Goal: Entertainment & Leisure: Browse casually

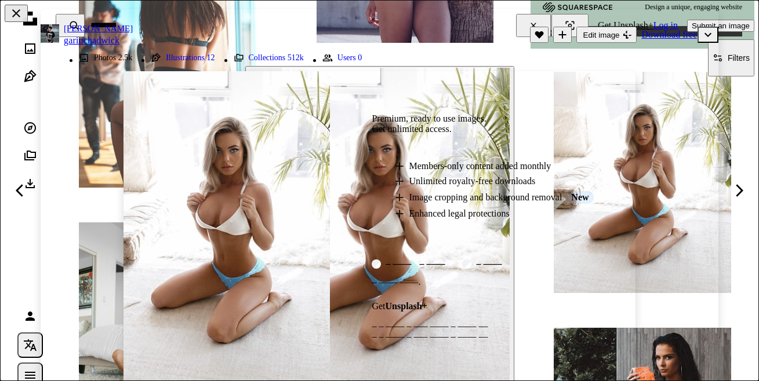
scroll to position [580, 0]
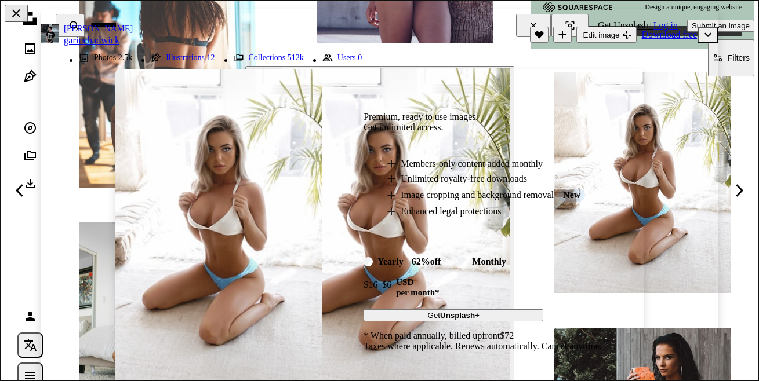
click at [252, 197] on img at bounding box center [218, 228] width 206 height 318
click at [409, 160] on li "A plus sign Members-only content added monthly" at bounding box center [494, 164] width 215 height 10
click at [587, 34] on div "An X shape Premium, ready to use images. Get unlimited access. A plus sign Memb…" at bounding box center [379, 190] width 759 height 381
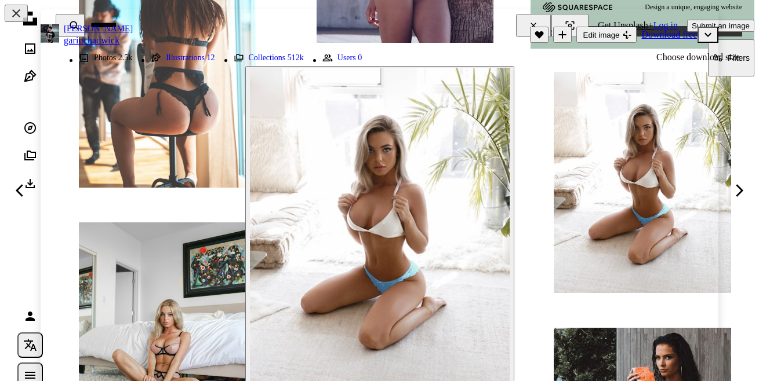
click at [698, 35] on icon "Chevron down" at bounding box center [707, 35] width 19 height 14
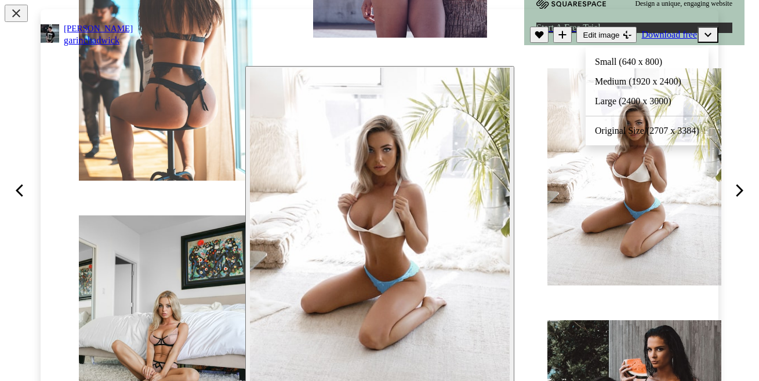
click at [754, 198] on div at bounding box center [379, 190] width 759 height 381
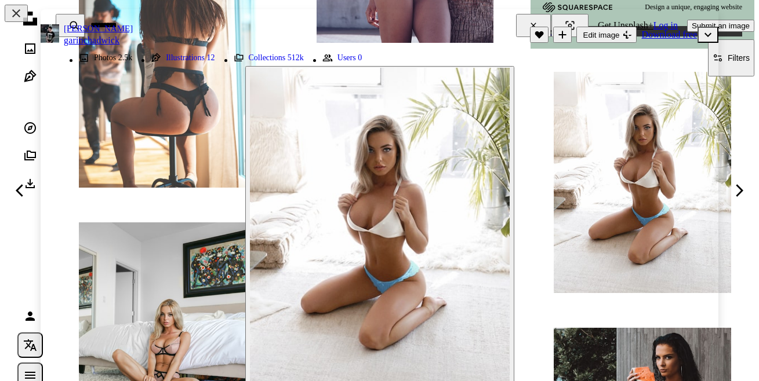
click at [737, 186] on icon at bounding box center [739, 190] width 8 height 12
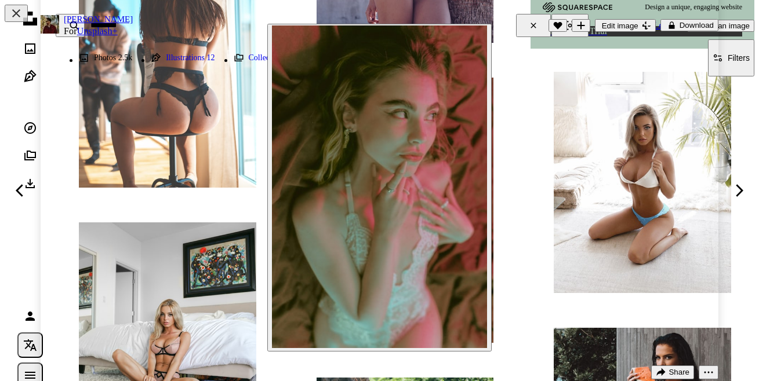
scroll to position [58, 0]
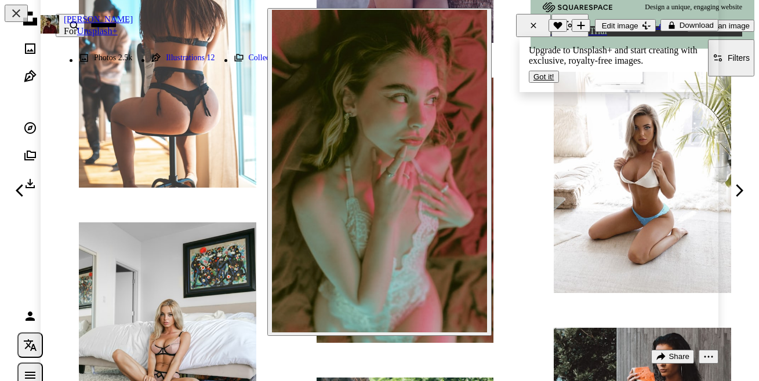
click at [740, 189] on icon at bounding box center [739, 190] width 8 height 12
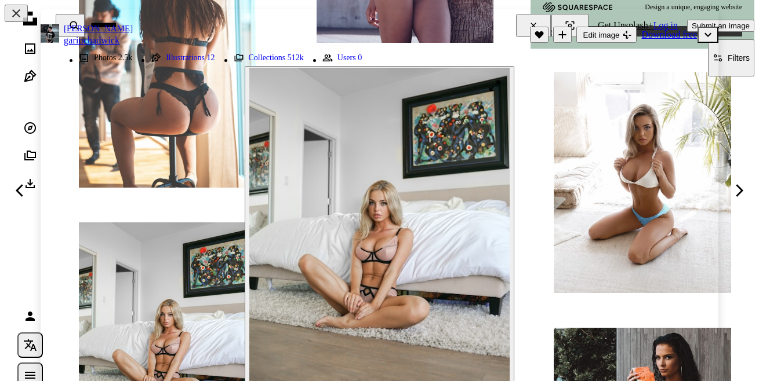
click at [374, 218] on img "Zoom in on this image" at bounding box center [379, 230] width 260 height 325
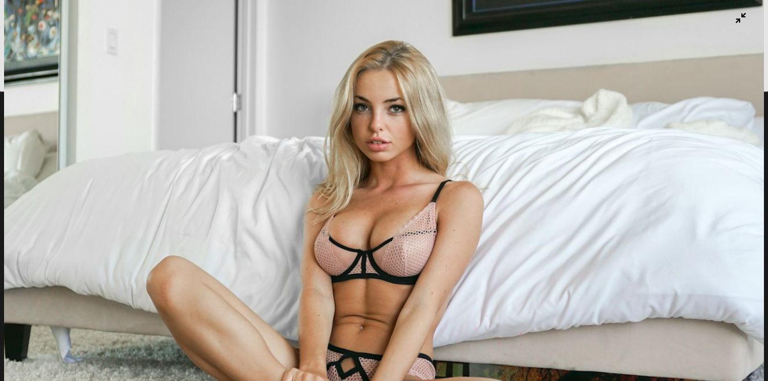
scroll to position [285, 0]
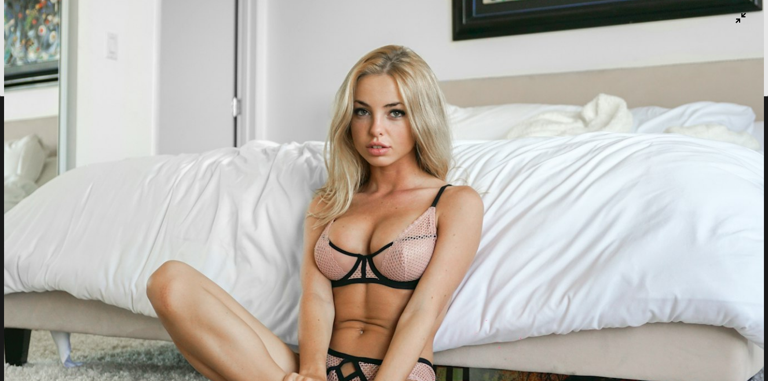
click at [405, 235] on img "Zoom out on this image" at bounding box center [384, 191] width 760 height 950
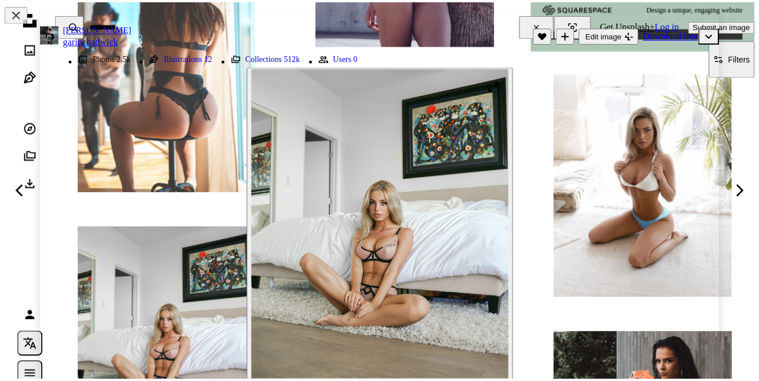
scroll to position [15, 0]
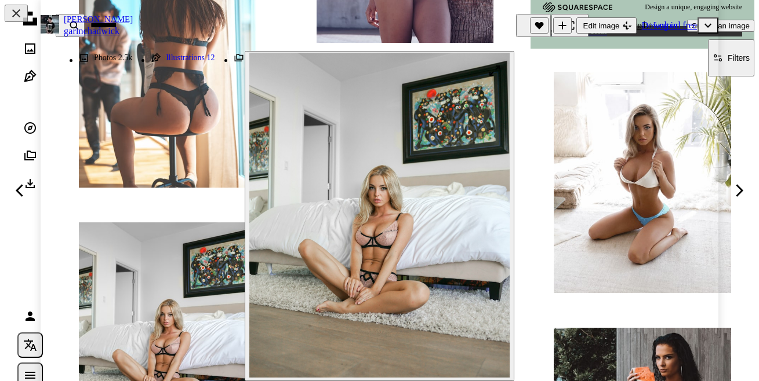
click at [408, 236] on img "Zoom in on this image" at bounding box center [379, 215] width 260 height 325
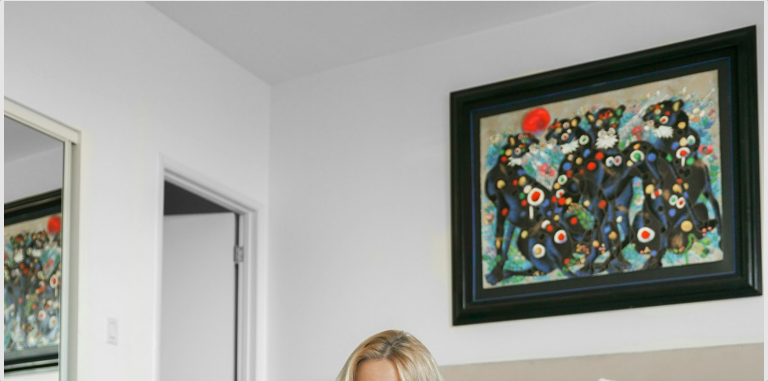
scroll to position [274, 0]
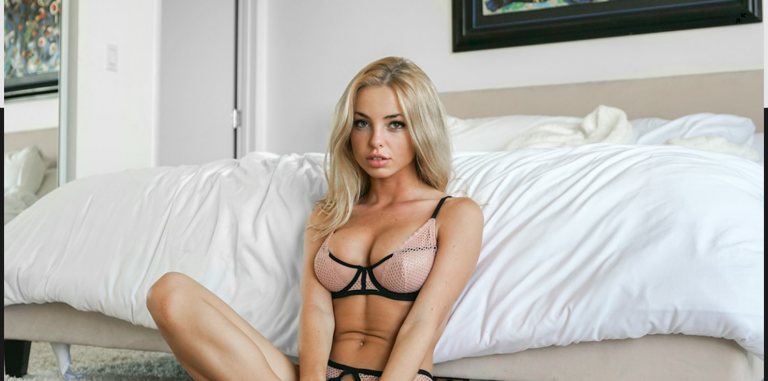
click at [726, 63] on img "Zoom out on this image" at bounding box center [384, 203] width 760 height 950
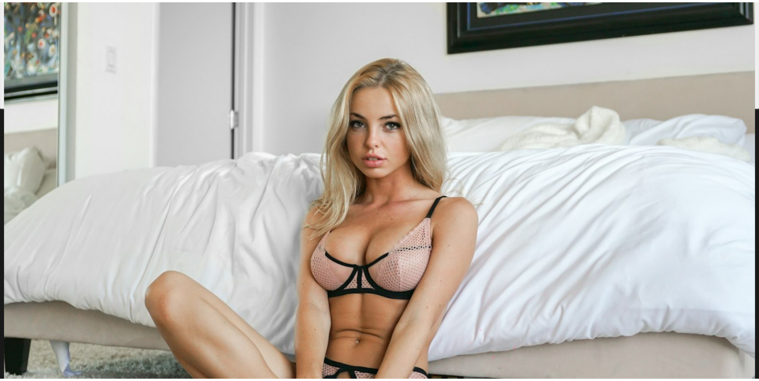
scroll to position [580, 0]
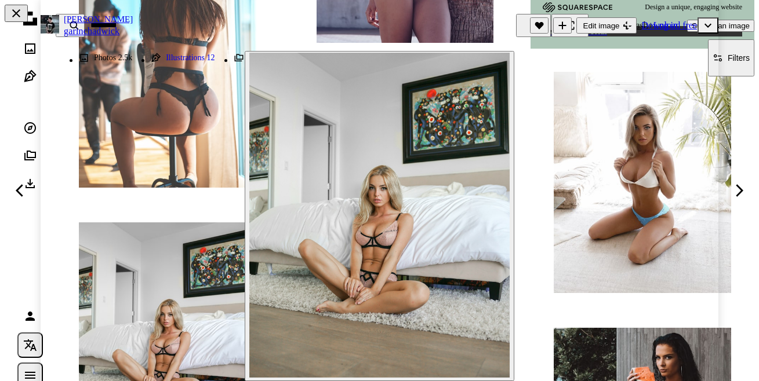
click at [24, 11] on button "An X shape" at bounding box center [16, 13] width 23 height 17
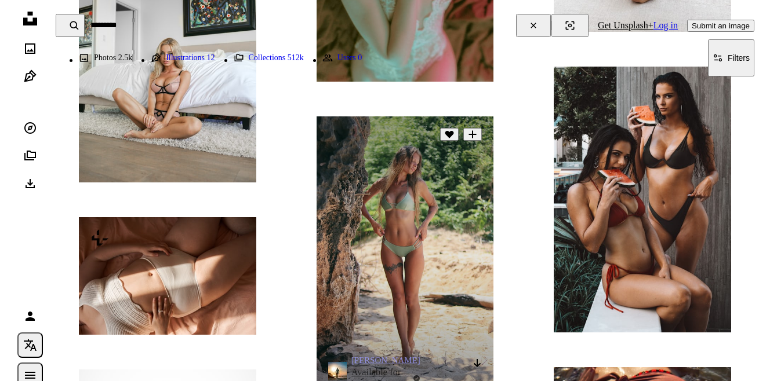
scroll to position [869, 0]
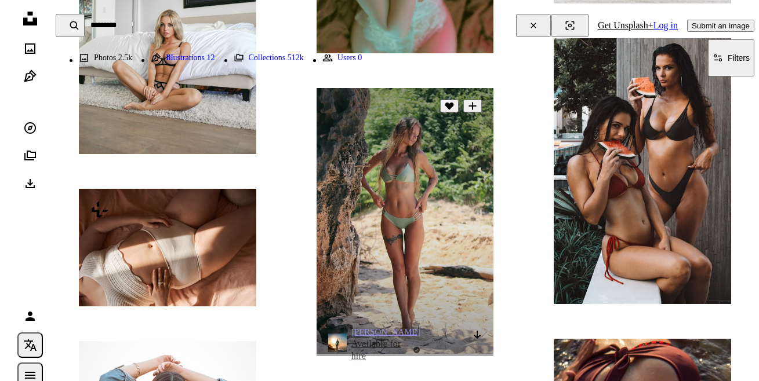
click at [425, 212] on img at bounding box center [404, 221] width 177 height 266
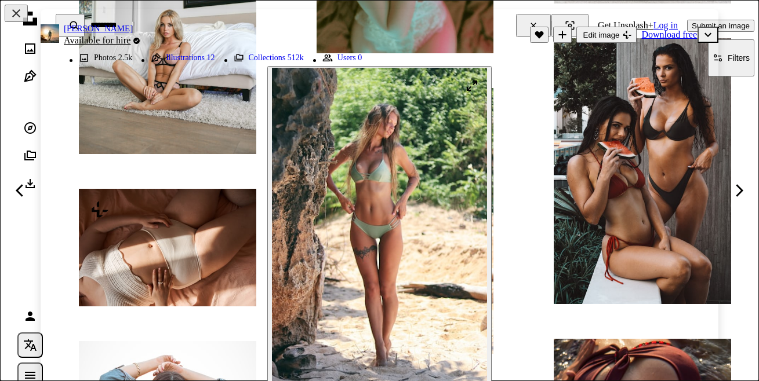
click at [404, 183] on img "Zoom in on this image" at bounding box center [379, 229] width 215 height 323
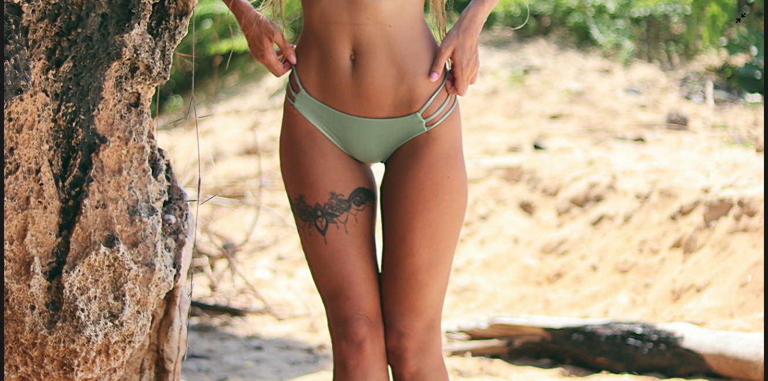
scroll to position [446, 0]
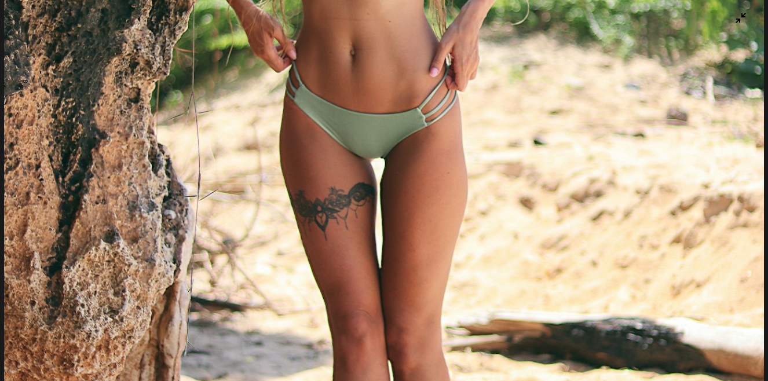
click at [411, 118] on img "Zoom out on this image" at bounding box center [384, 125] width 760 height 1141
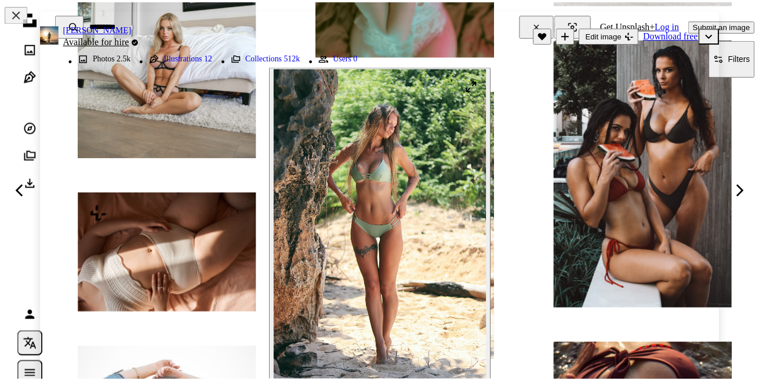
scroll to position [13, 0]
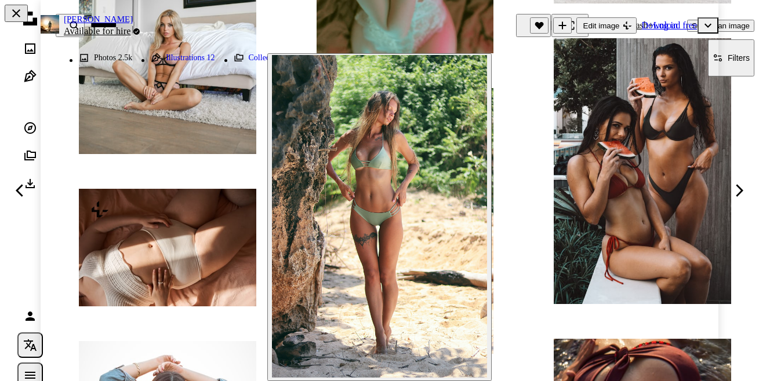
click at [15, 20] on button "An X shape" at bounding box center [16, 13] width 23 height 17
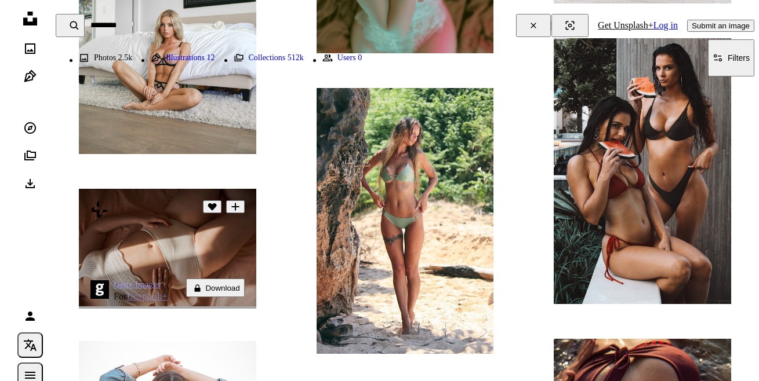
click at [207, 241] on img at bounding box center [167, 248] width 177 height 118
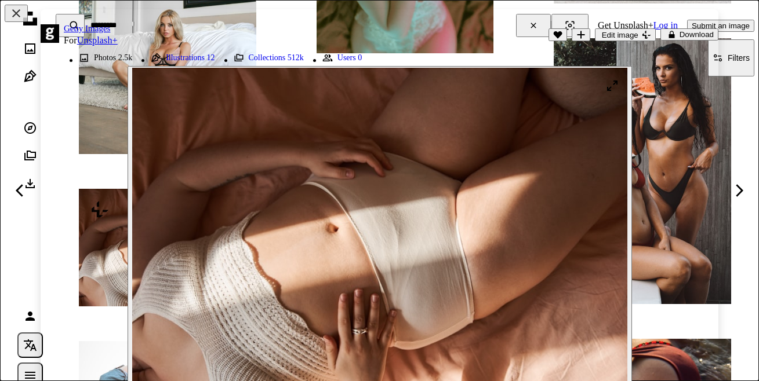
click at [567, 195] on img "Zoom in on this image" at bounding box center [379, 233] width 495 height 330
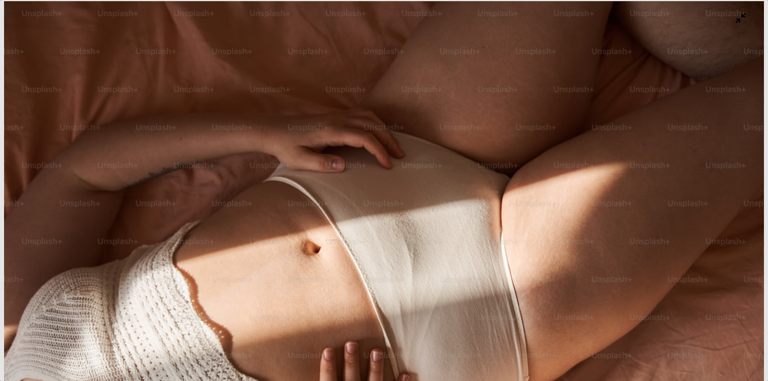
scroll to position [57, 0]
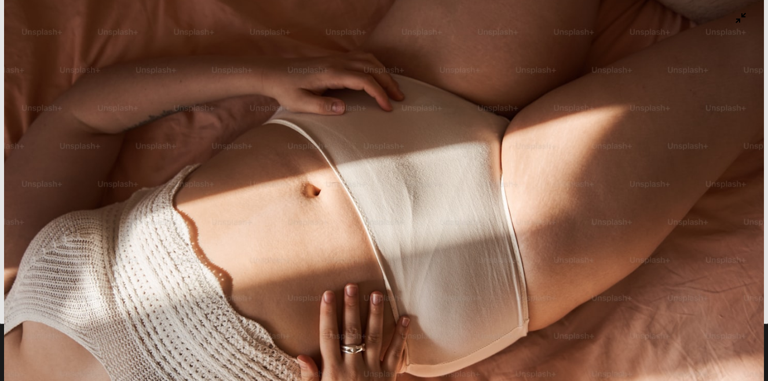
click at [482, 172] on img "Zoom out on this image" at bounding box center [384, 197] width 760 height 507
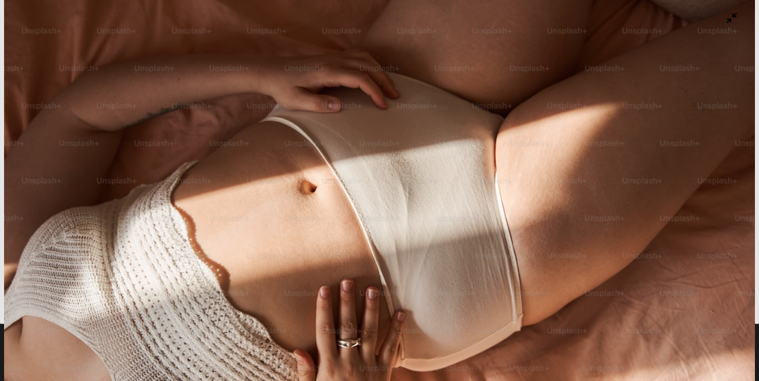
scroll to position [20, 0]
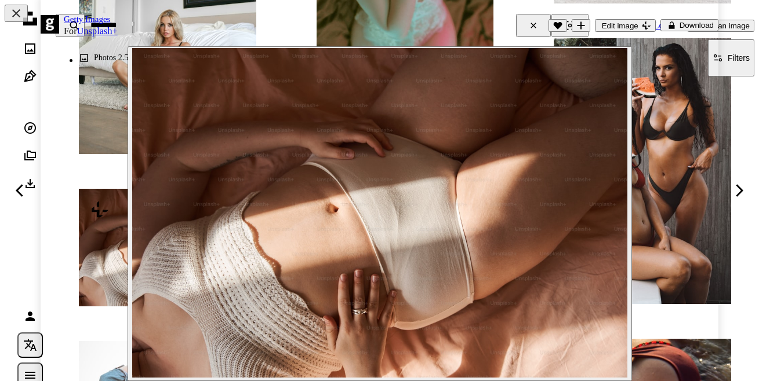
click at [482, 172] on img "Zoom in on this image" at bounding box center [379, 213] width 495 height 330
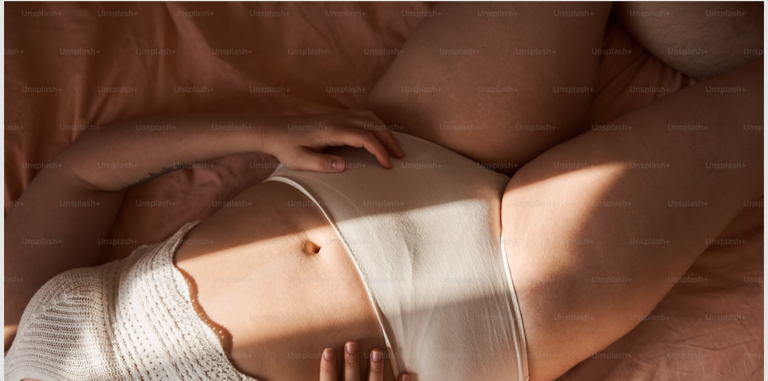
scroll to position [0, 0]
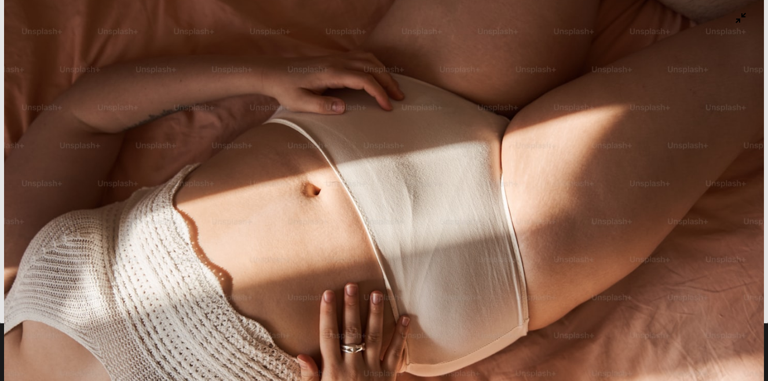
click at [58, 43] on img "Zoom out on this image" at bounding box center [384, 196] width 760 height 507
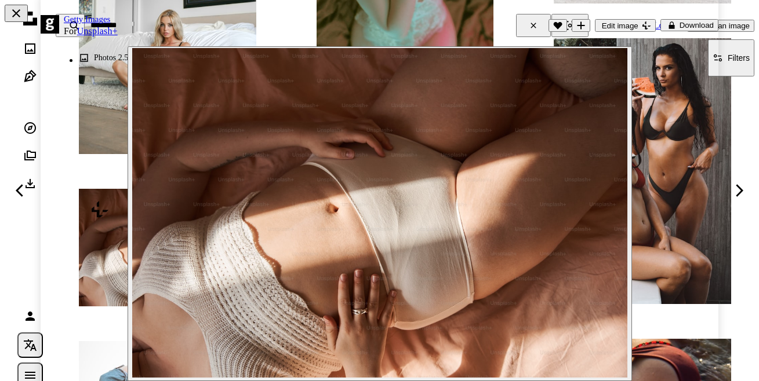
click at [14, 12] on button "An X shape" at bounding box center [16, 13] width 23 height 17
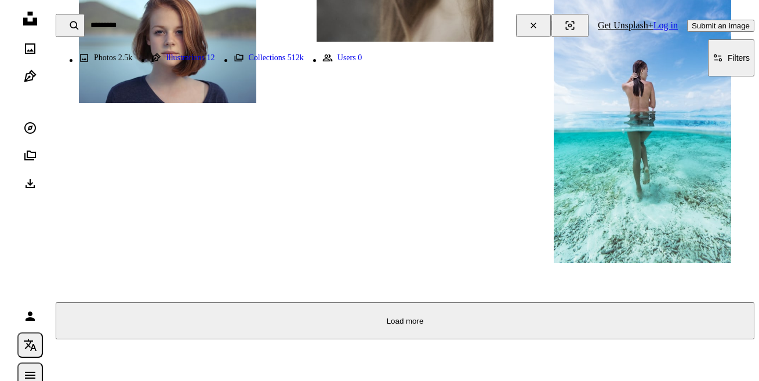
scroll to position [2028, 0]
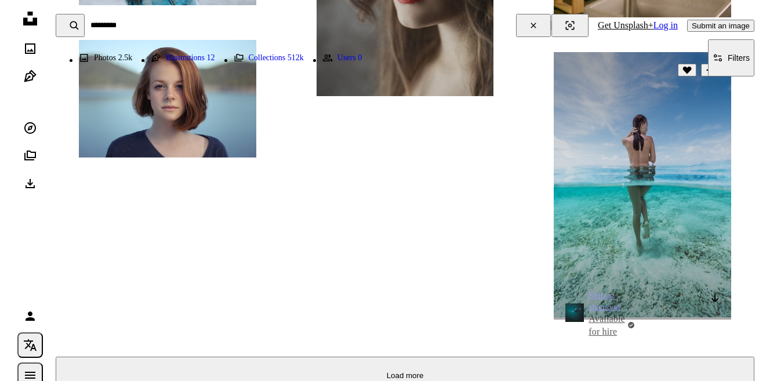
click at [610, 189] on img at bounding box center [641, 184] width 177 height 265
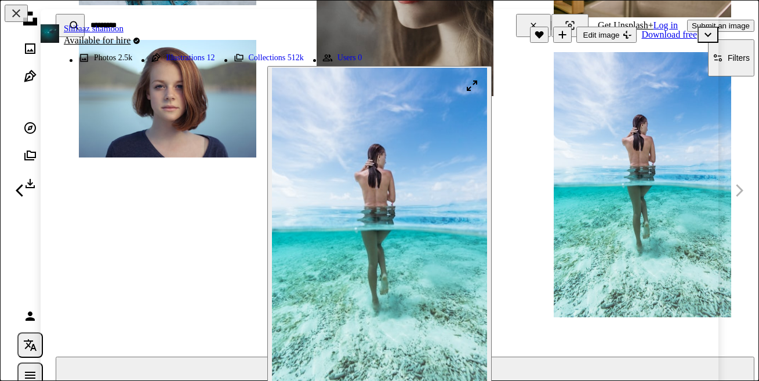
click at [361, 221] on img "Zoom in on this image" at bounding box center [379, 229] width 215 height 323
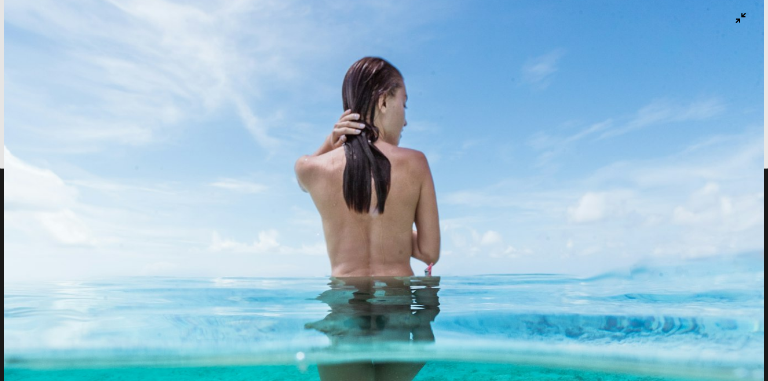
scroll to position [209, 0]
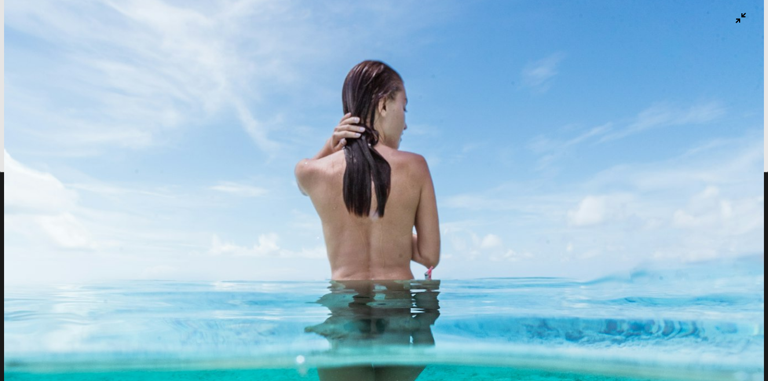
click at [700, 52] on img "Zoom out on this image" at bounding box center [384, 362] width 760 height 1141
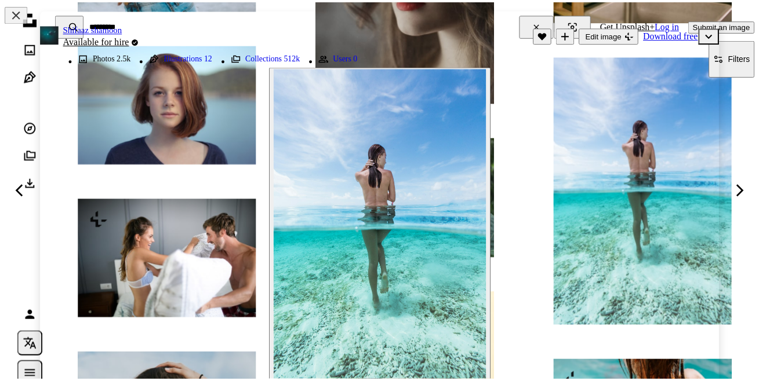
scroll to position [13, 0]
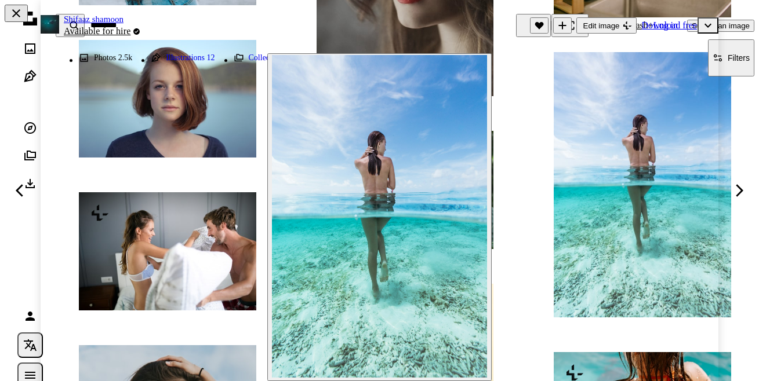
click at [11, 5] on button "An X shape" at bounding box center [16, 13] width 23 height 17
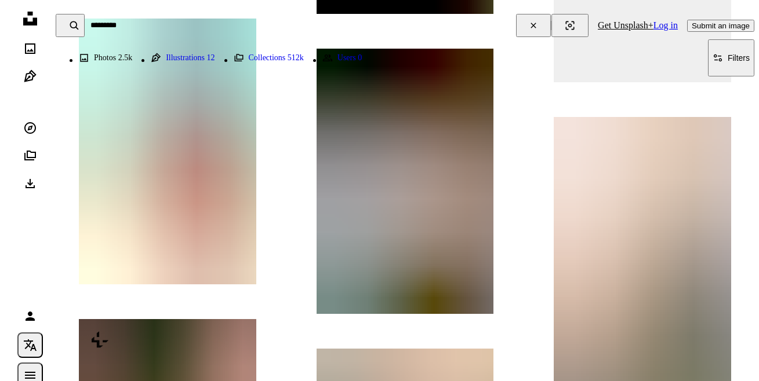
scroll to position [3014, 0]
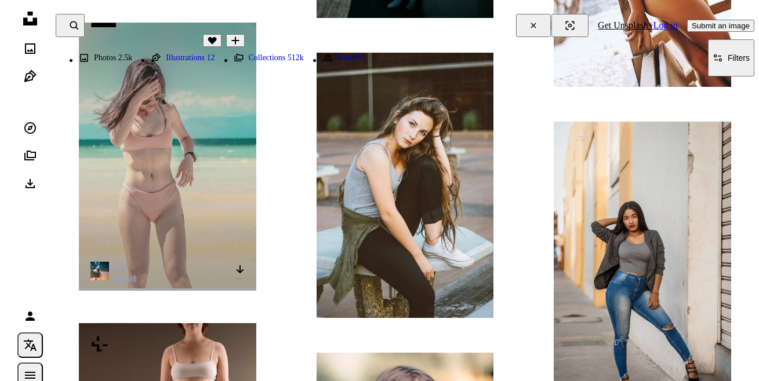
click at [173, 158] on img at bounding box center [167, 155] width 177 height 265
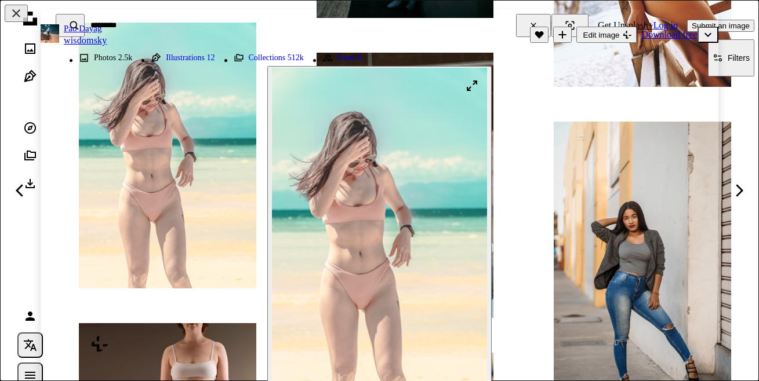
click at [380, 196] on img "Zoom in on this image" at bounding box center [379, 229] width 215 height 323
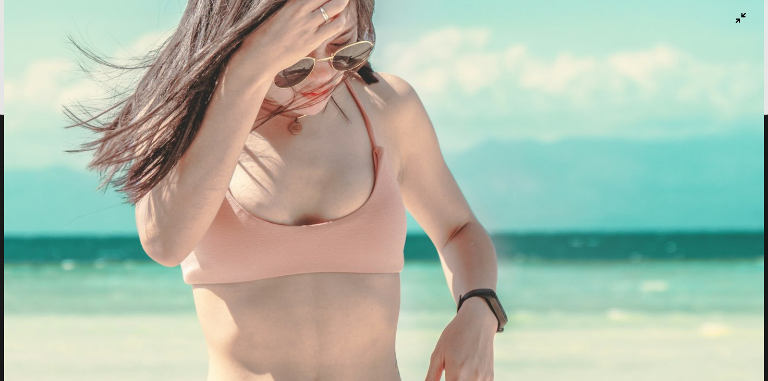
scroll to position [247, 0]
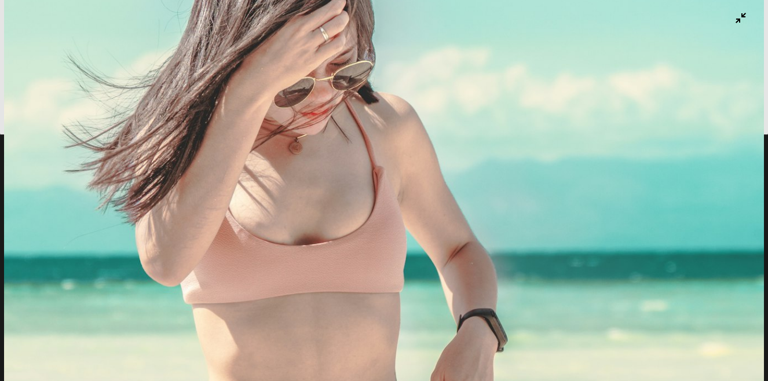
click at [630, 136] on img "Zoom out on this image" at bounding box center [384, 324] width 760 height 1141
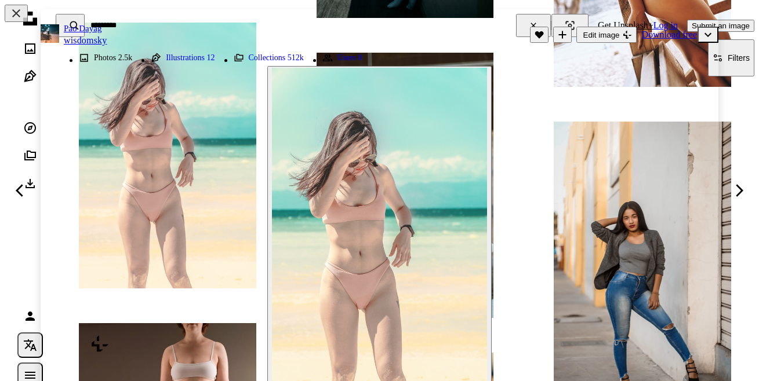
scroll to position [13, 0]
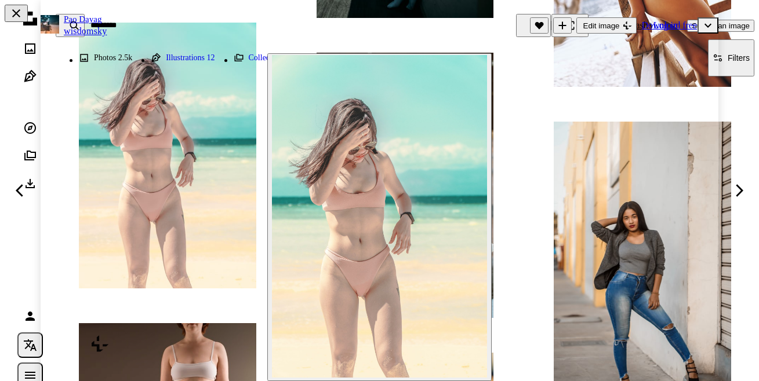
click at [12, 19] on button "An X shape" at bounding box center [16, 13] width 23 height 17
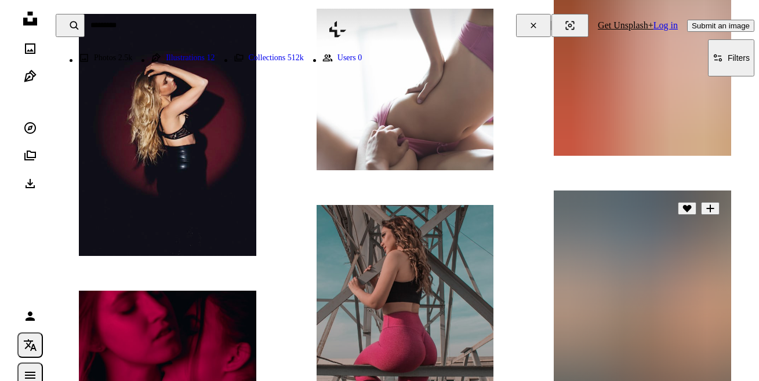
scroll to position [3651, 0]
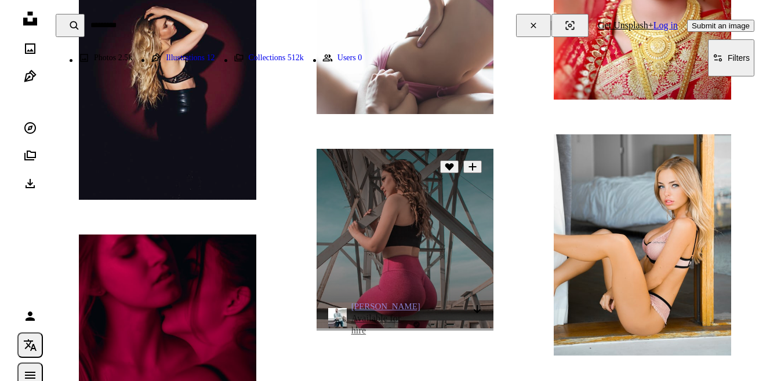
click at [433, 257] on img at bounding box center [404, 239] width 177 height 180
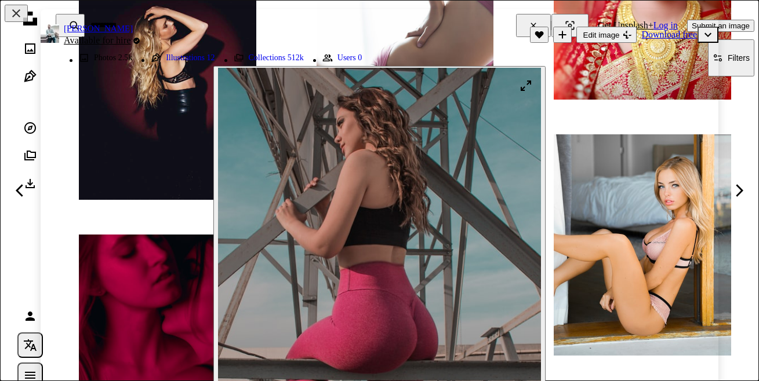
click at [400, 234] on img "Zoom in on this image" at bounding box center [379, 231] width 323 height 327
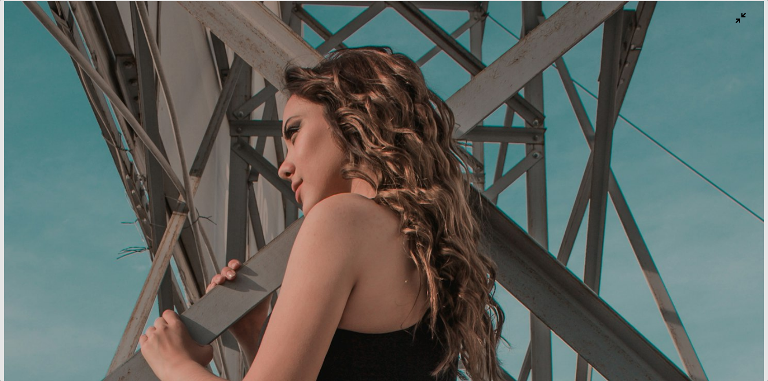
click at [456, 136] on img "Zoom out on this image" at bounding box center [384, 386] width 760 height 771
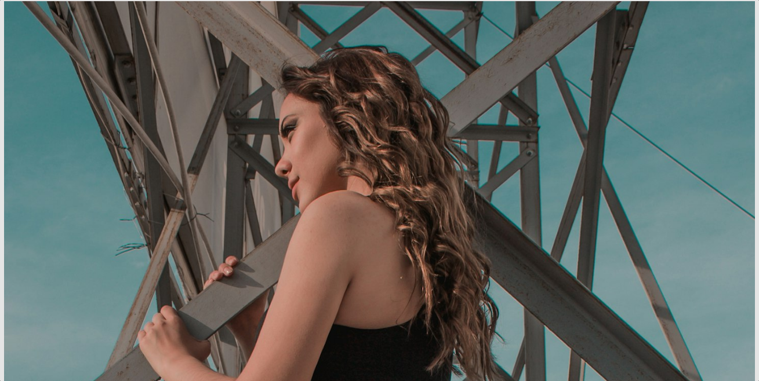
scroll to position [17, 0]
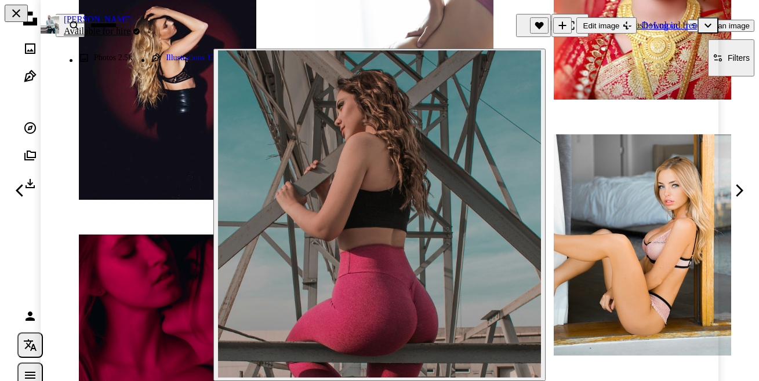
click at [11, 17] on button "An X shape" at bounding box center [16, 13] width 23 height 17
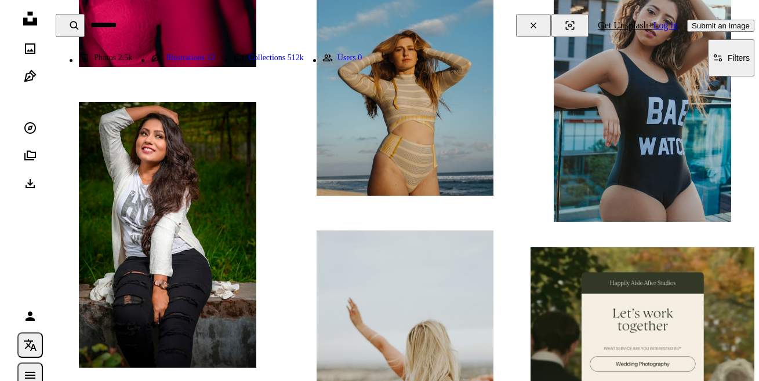
scroll to position [4057, 0]
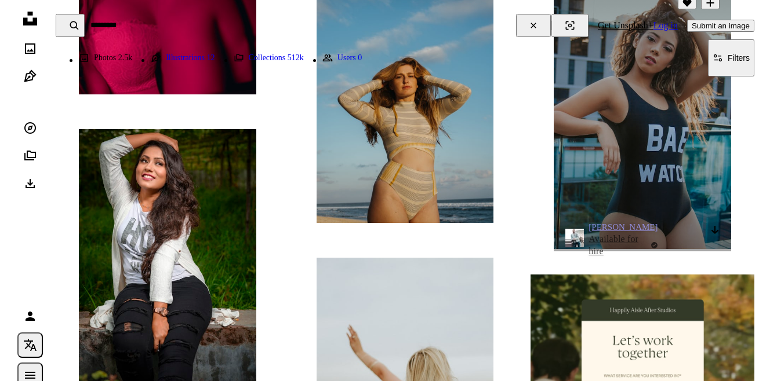
click at [642, 165] on img at bounding box center [641, 117] width 177 height 264
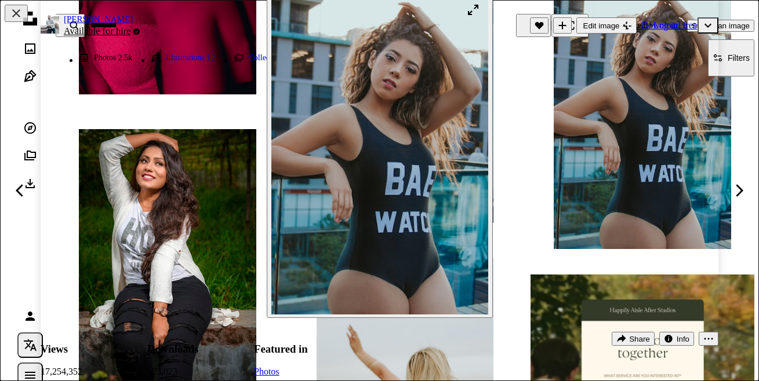
scroll to position [58, 0]
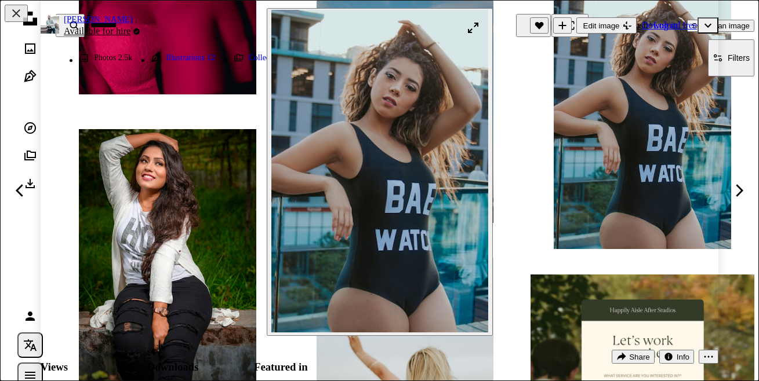
click at [402, 178] on img "Zoom in on this image" at bounding box center [379, 171] width 217 height 323
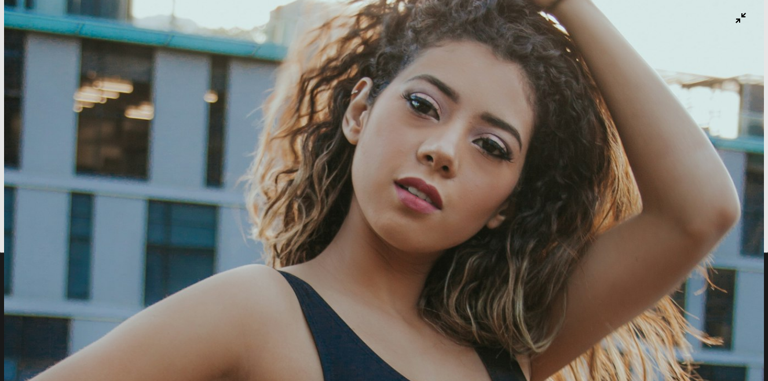
scroll to position [93, 0]
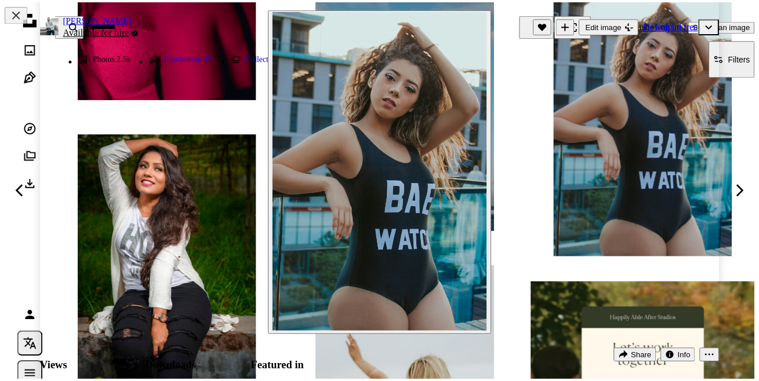
scroll to position [4057, 0]
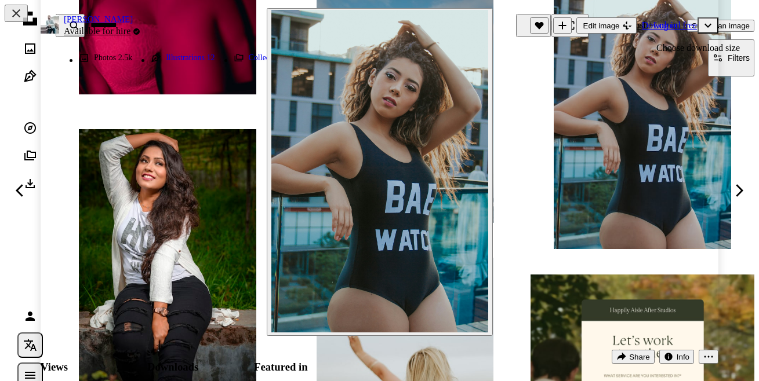
click at [698, 23] on icon "Chevron down" at bounding box center [707, 26] width 19 height 14
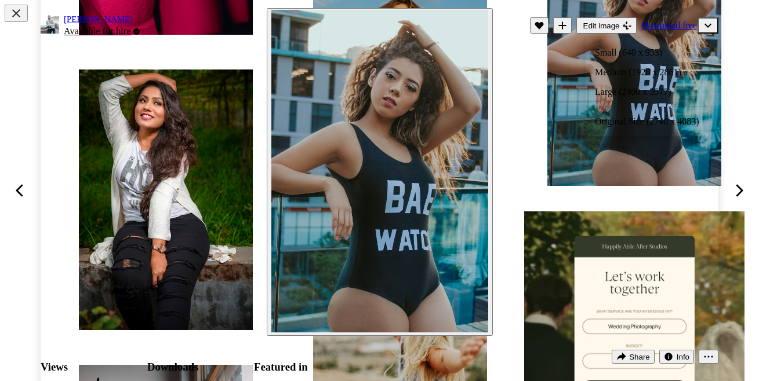
click at [698, 23] on icon "Chevron down" at bounding box center [707, 26] width 19 height 14
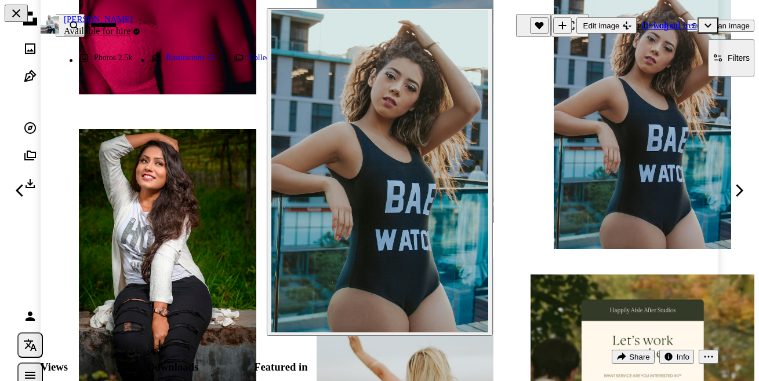
click at [20, 12] on button "An X shape" at bounding box center [16, 13] width 23 height 17
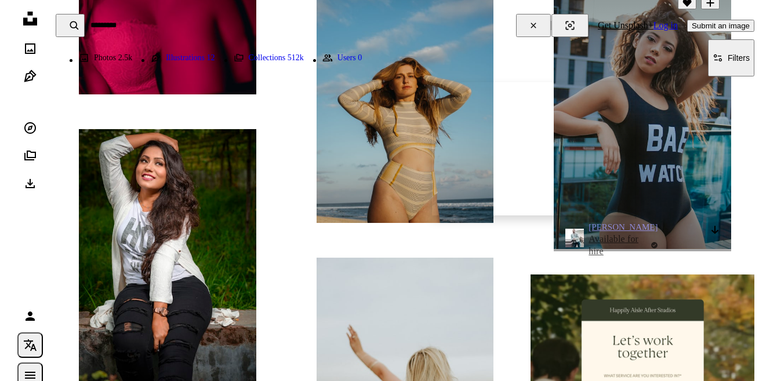
click at [571, 238] on img at bounding box center [574, 238] width 19 height 19
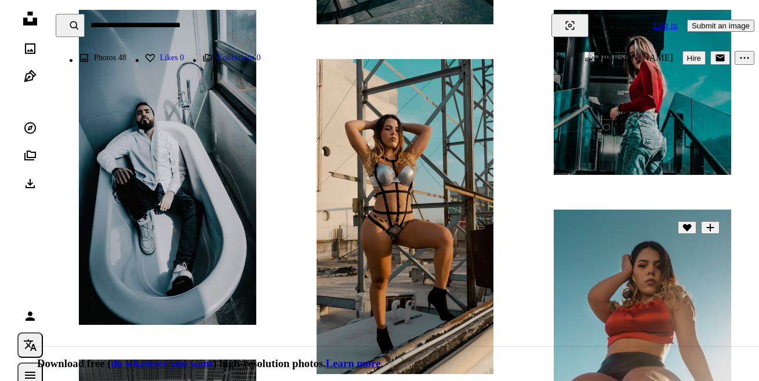
scroll to position [580, 0]
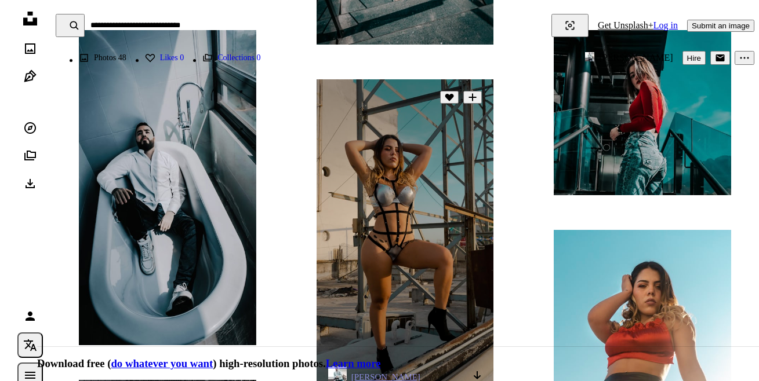
click at [345, 252] on img at bounding box center [404, 236] width 177 height 315
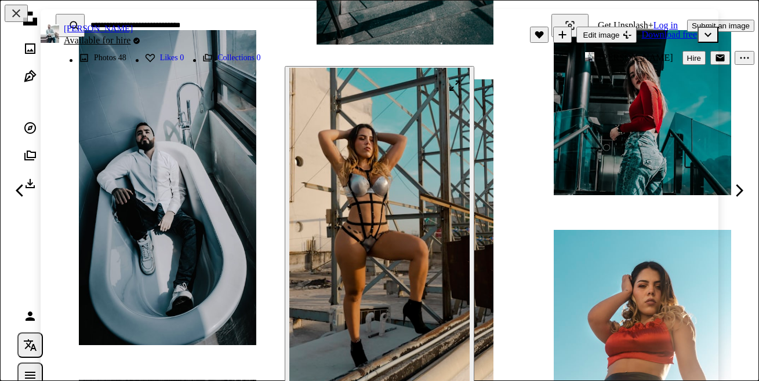
click at [382, 132] on img "Zoom in on this image" at bounding box center [379, 228] width 180 height 320
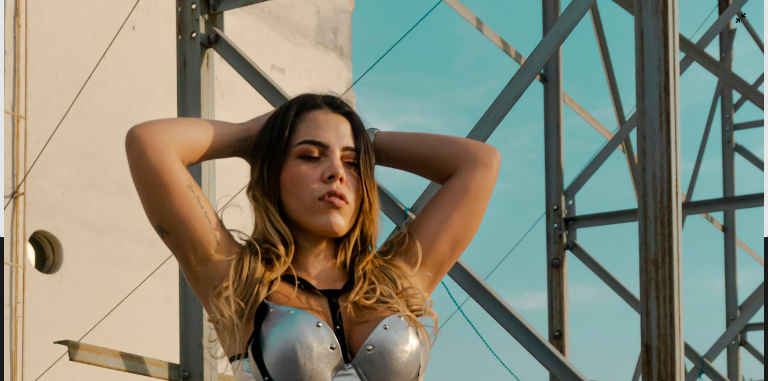
scroll to position [129, 0]
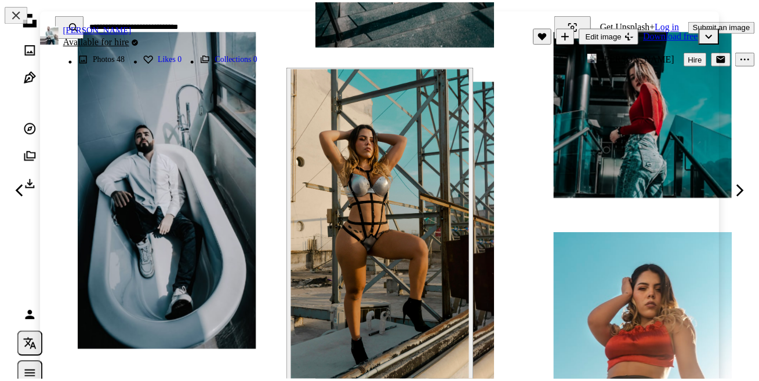
scroll to position [10, 0]
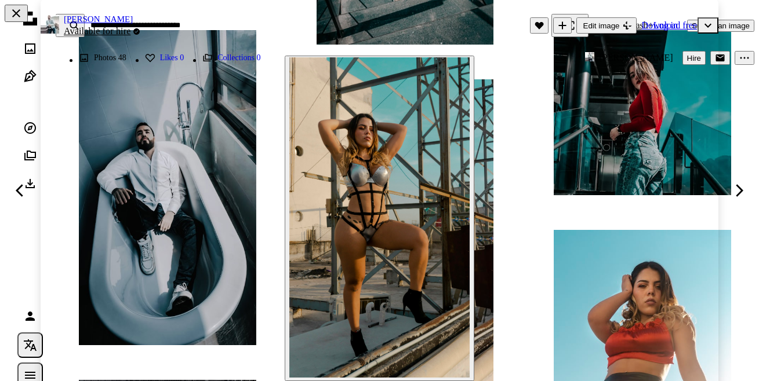
click at [19, 13] on button "An X shape" at bounding box center [16, 13] width 23 height 17
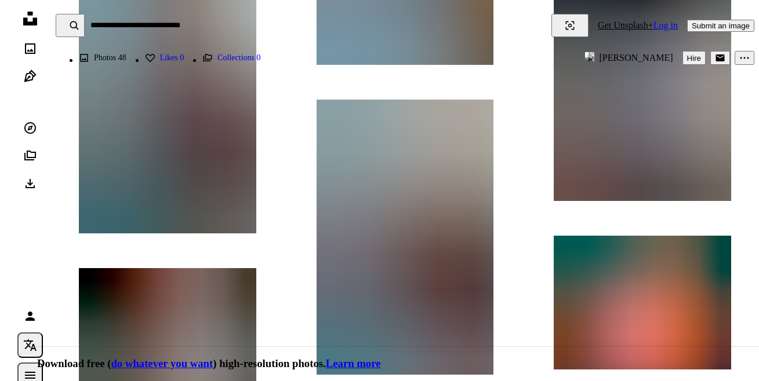
scroll to position [1797, 0]
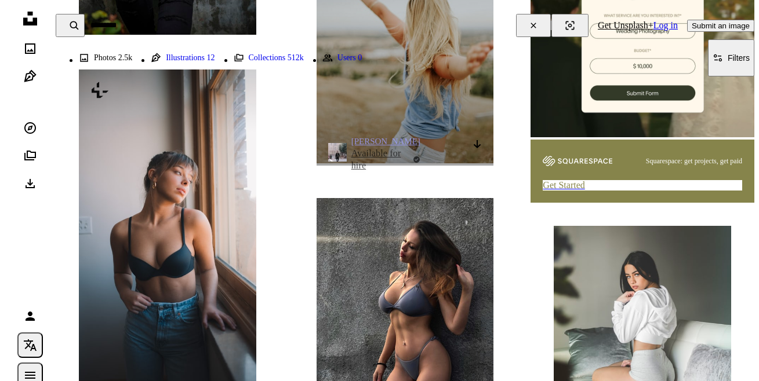
scroll to position [4475, 0]
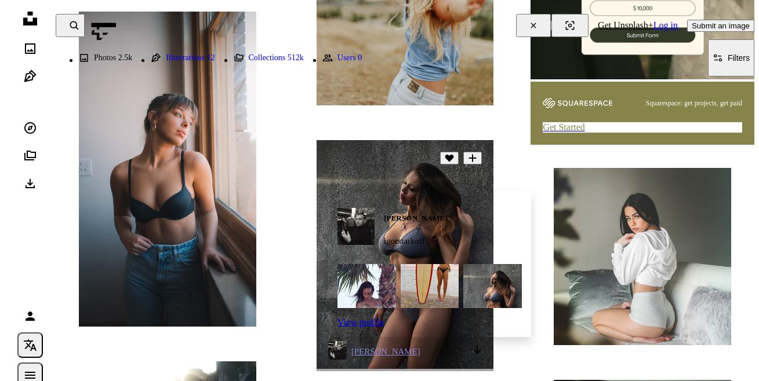
click at [340, 358] on img at bounding box center [337, 350] width 19 height 19
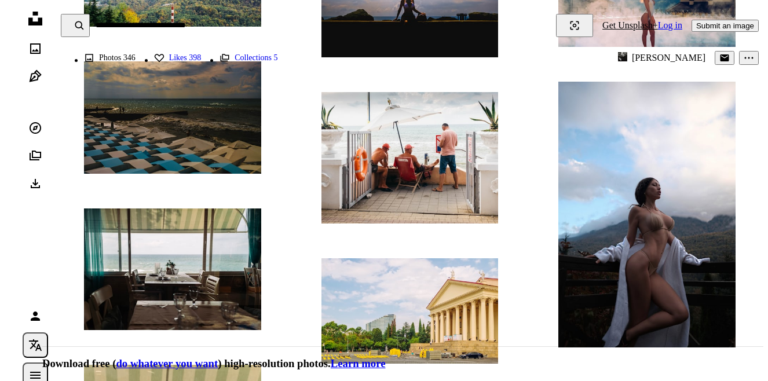
scroll to position [406, 0]
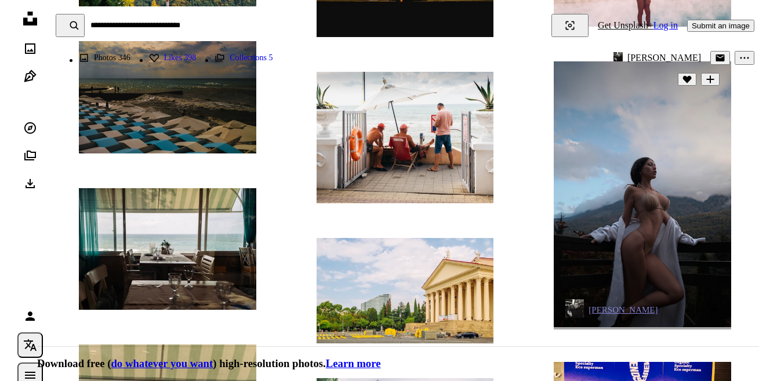
click at [633, 224] on img at bounding box center [641, 193] width 177 height 265
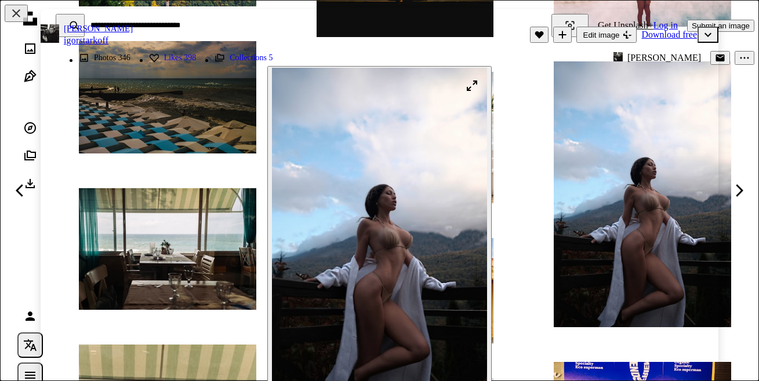
click at [376, 228] on img "Zoom in on this image" at bounding box center [379, 229] width 215 height 323
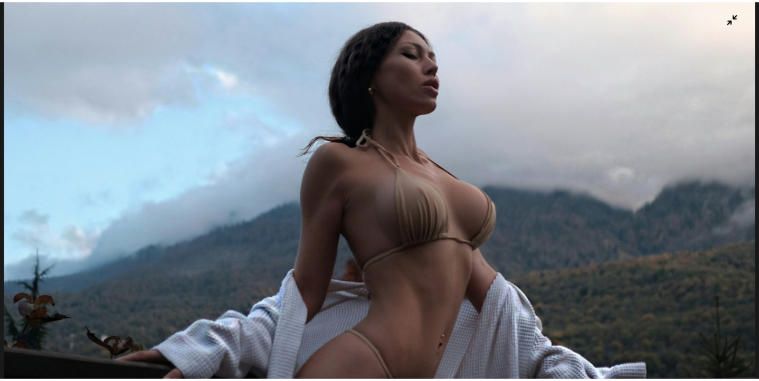
scroll to position [388, 0]
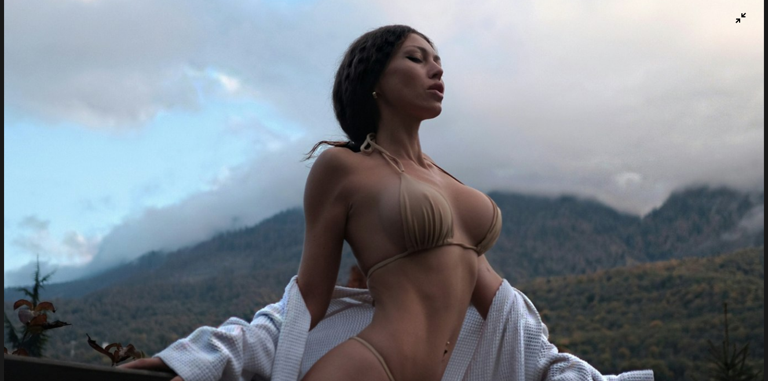
click at [307, 30] on img "Zoom out on this image" at bounding box center [384, 183] width 760 height 1141
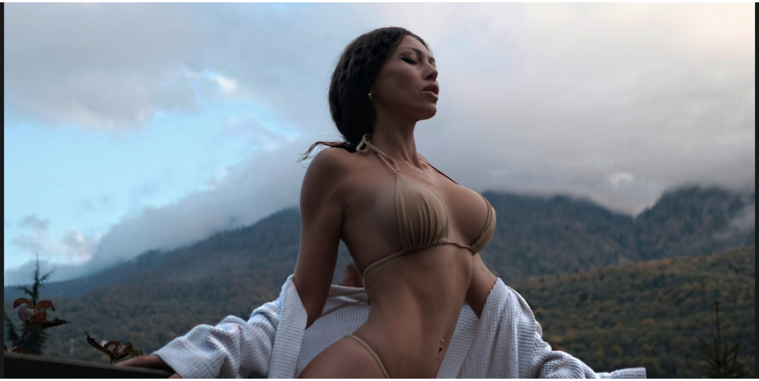
scroll to position [13, 0]
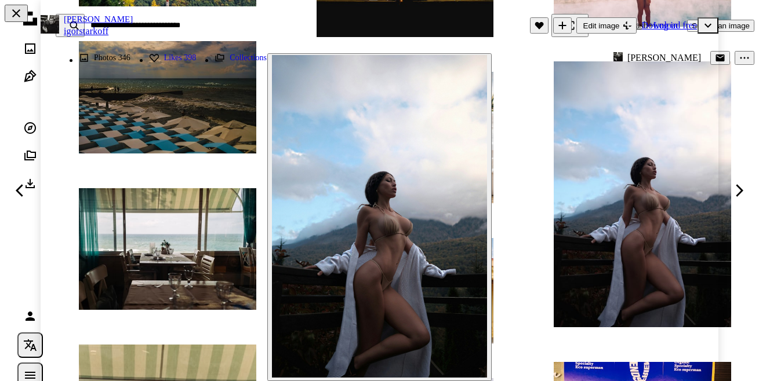
click at [13, 9] on button "An X shape" at bounding box center [16, 13] width 23 height 17
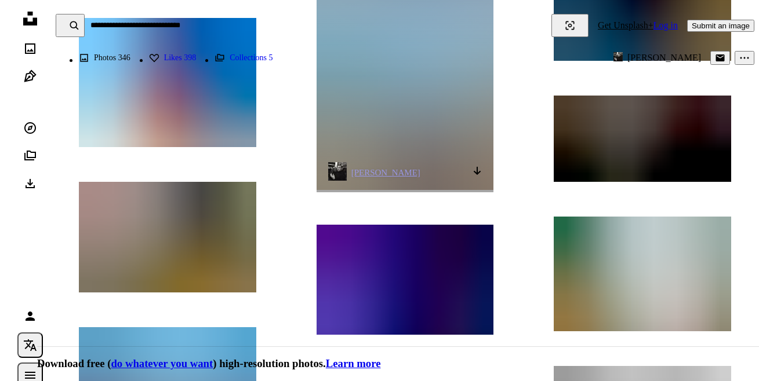
scroll to position [1101, 0]
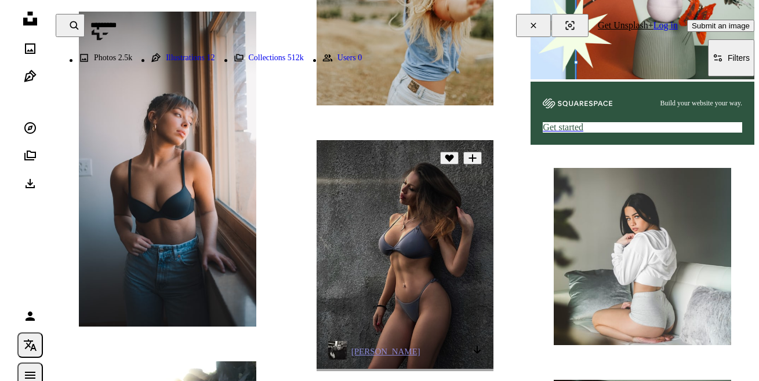
scroll to position [4488, 0]
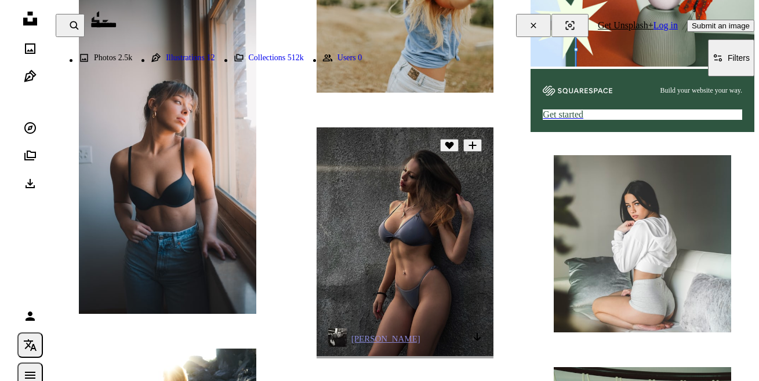
click at [411, 242] on img at bounding box center [404, 241] width 177 height 229
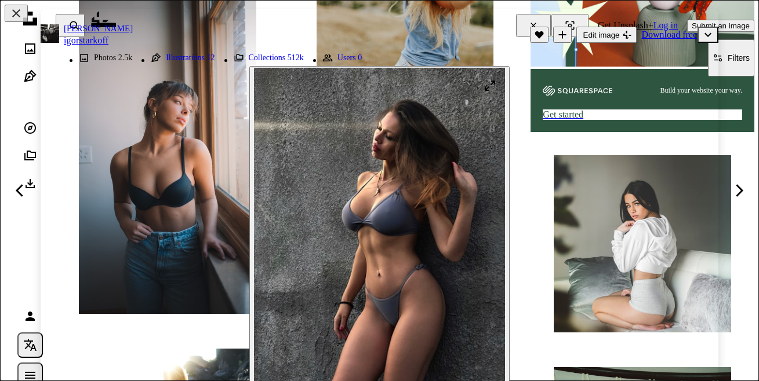
click at [422, 195] on img "Zoom in on this image" at bounding box center [379, 230] width 251 height 325
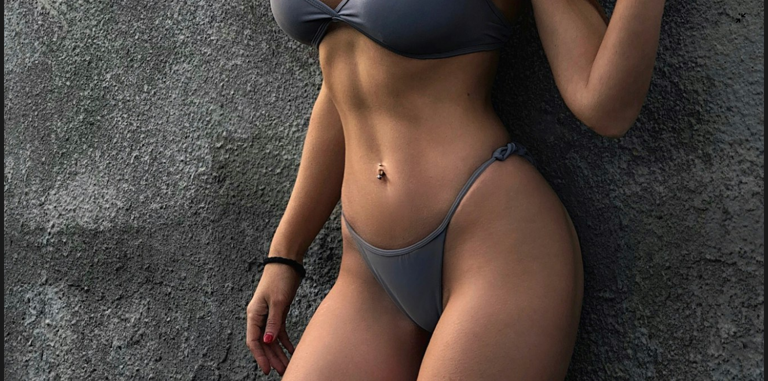
scroll to position [549, 0]
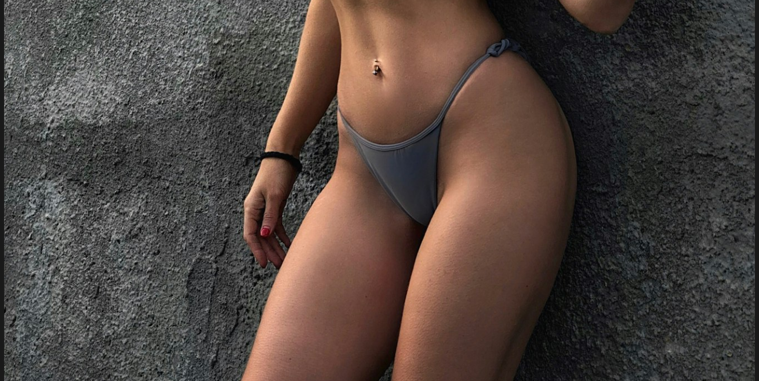
scroll to position [14, 0]
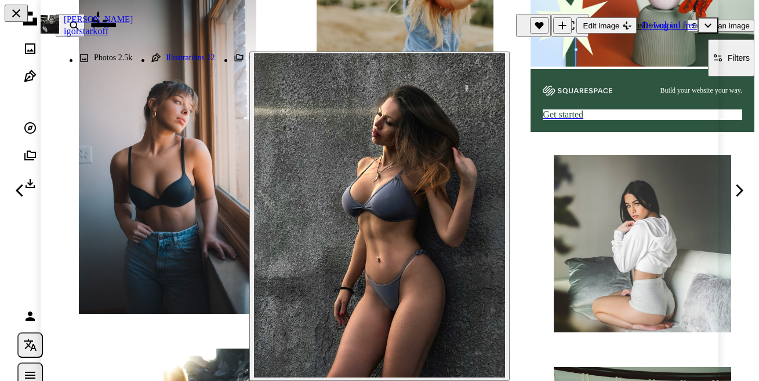
click at [17, 17] on button "An X shape" at bounding box center [16, 13] width 23 height 17
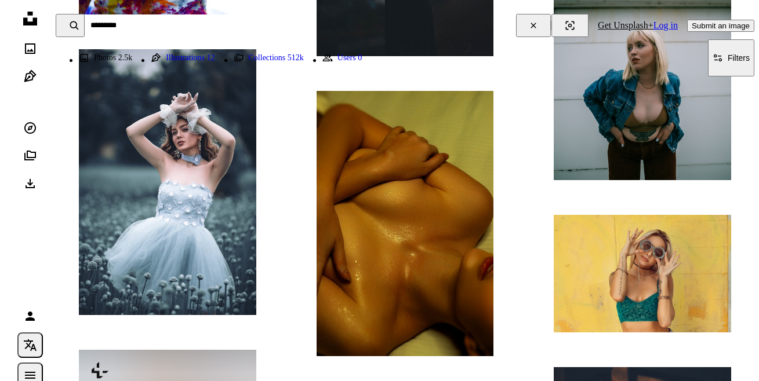
scroll to position [5241, 0]
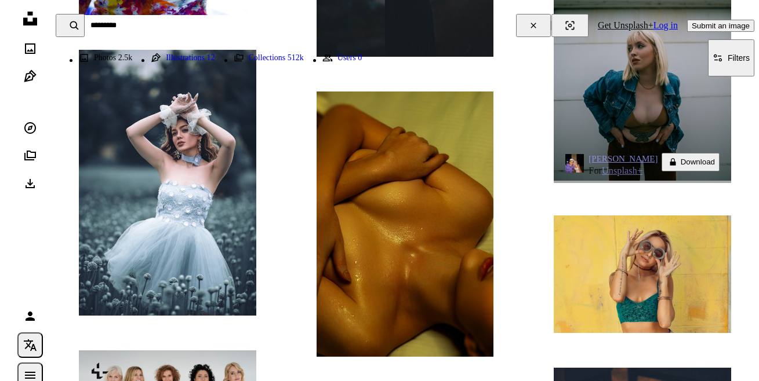
click at [585, 171] on span "[PERSON_NAME] For Unsplash+" at bounding box center [610, 165] width 91 height 24
click at [577, 173] on img at bounding box center [574, 163] width 19 height 19
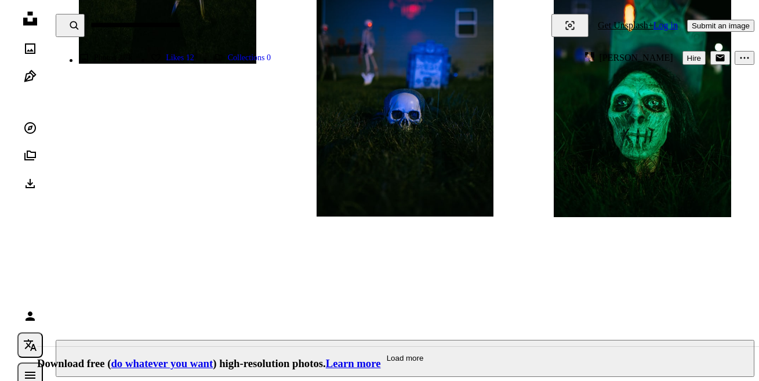
scroll to position [2086, 0]
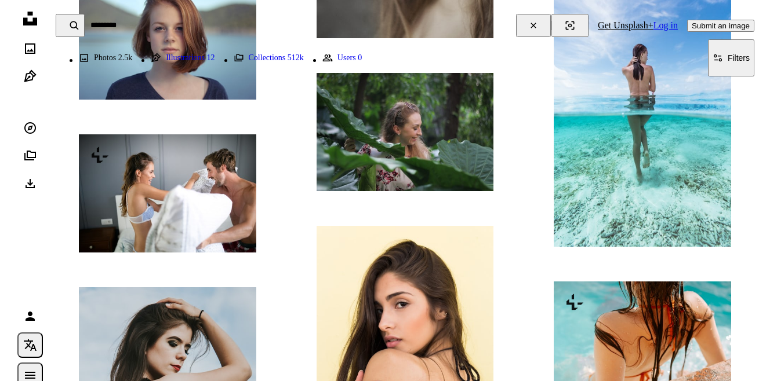
scroll to position [5241, 0]
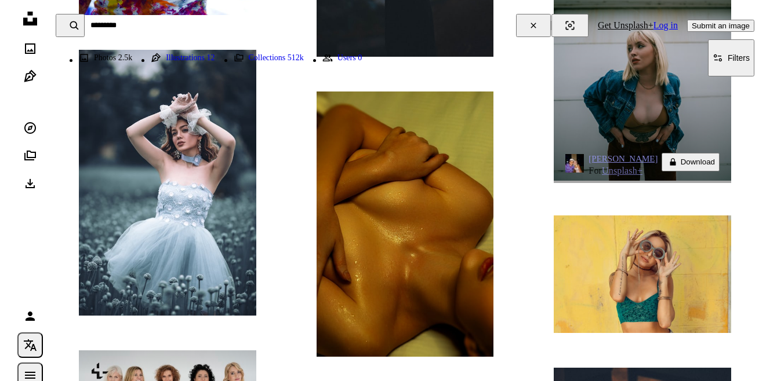
click at [658, 132] on img at bounding box center [641, 47] width 177 height 267
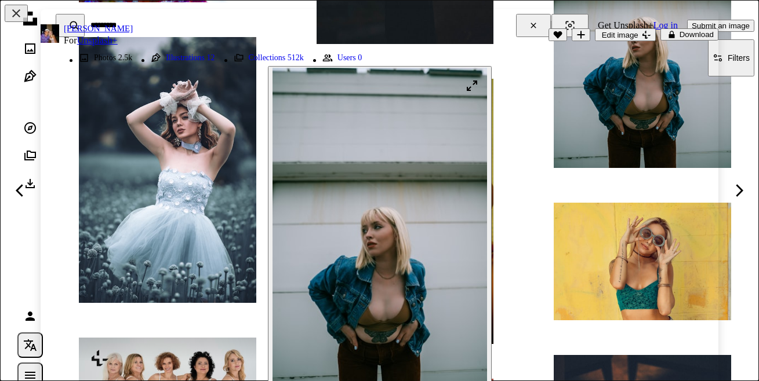
click at [395, 250] on img "Zoom in on this image" at bounding box center [379, 229] width 214 height 322
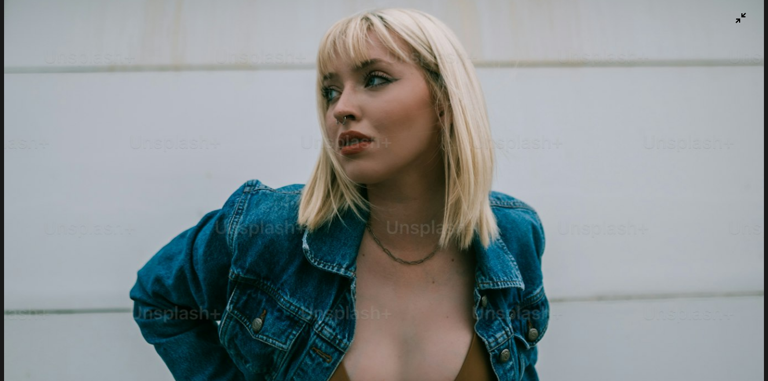
scroll to position [600, 0]
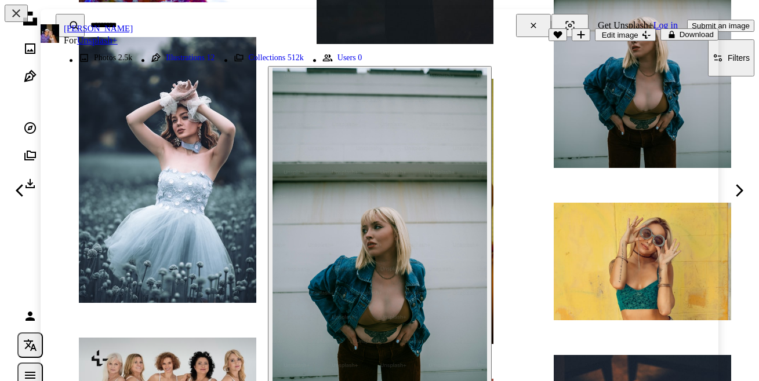
scroll to position [12, 0]
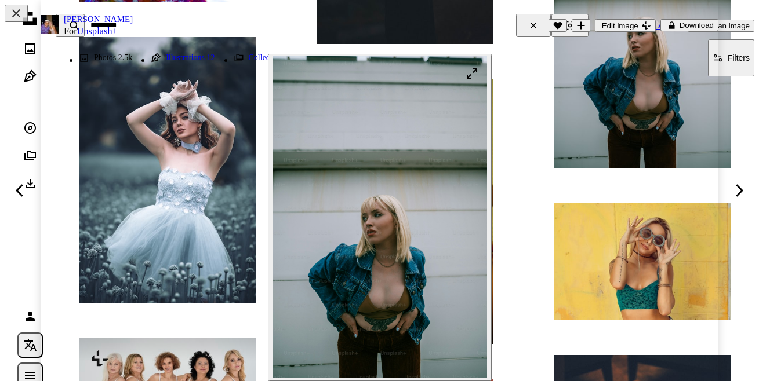
click at [411, 206] on img "Zoom in on this image" at bounding box center [379, 217] width 214 height 322
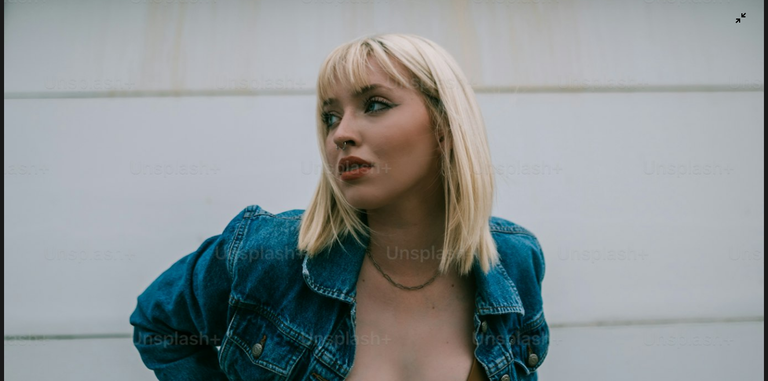
scroll to position [459, 0]
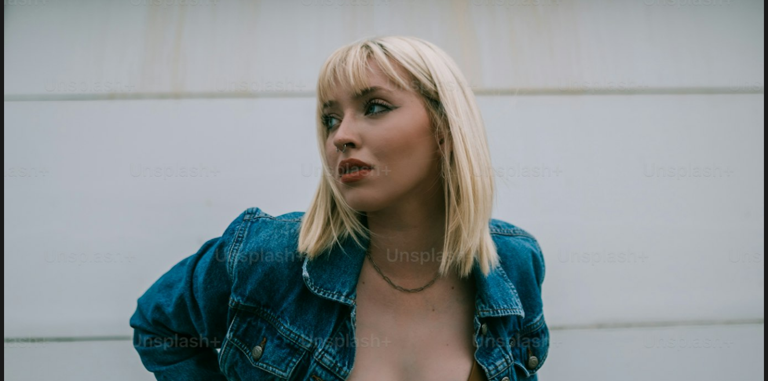
click at [473, 141] on img "Zoom out on this image" at bounding box center [384, 113] width 760 height 1143
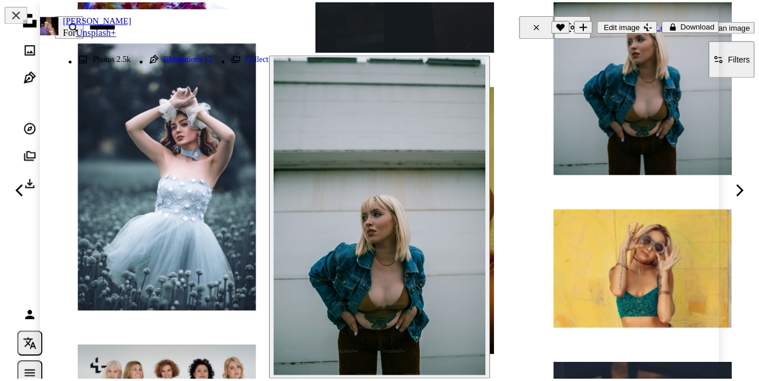
scroll to position [5254, 0]
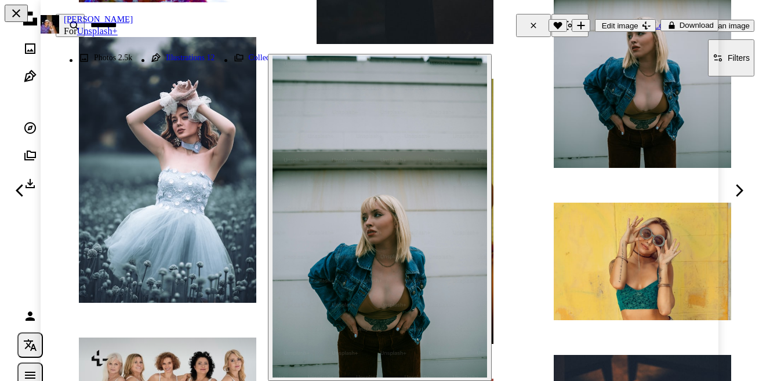
click at [12, 11] on button "An X shape" at bounding box center [16, 13] width 23 height 17
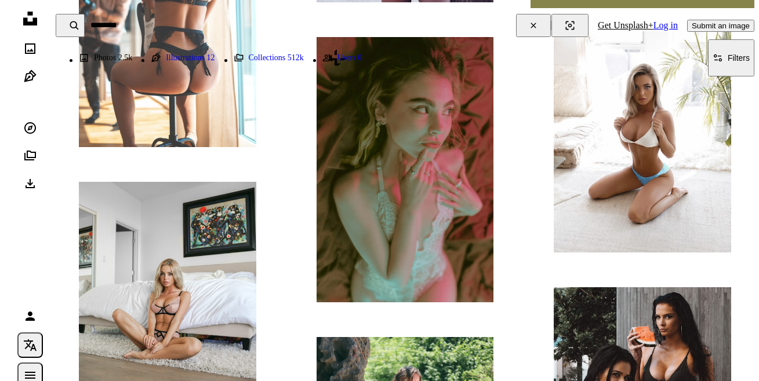
scroll to position [618, 0]
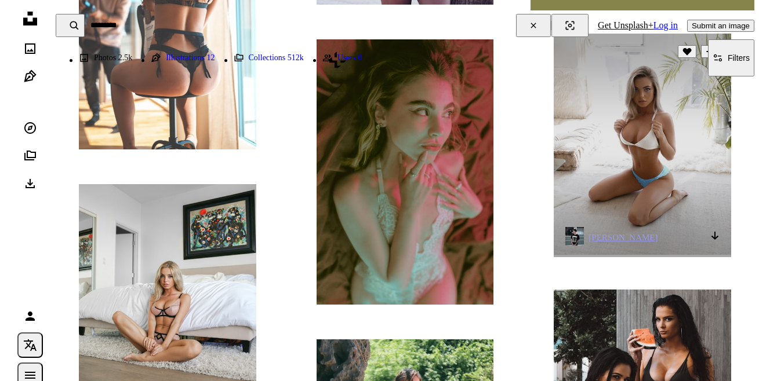
click at [617, 121] on img at bounding box center [641, 144] width 177 height 221
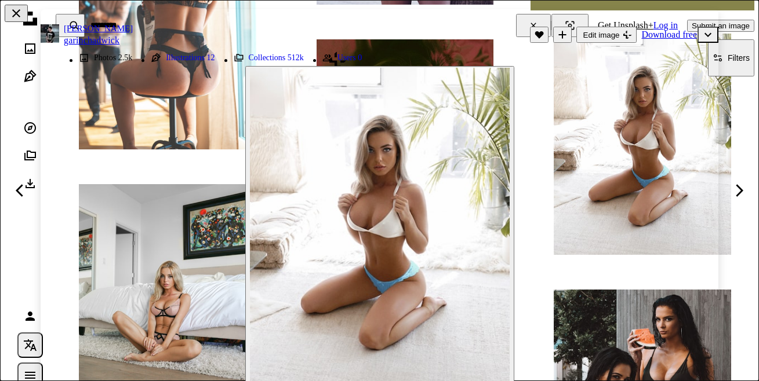
click at [22, 16] on button "An X shape" at bounding box center [16, 13] width 23 height 17
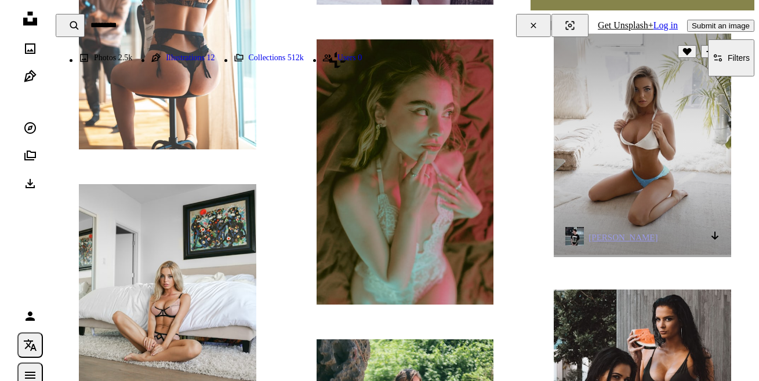
click at [570, 227] on span "[PERSON_NAME]" at bounding box center [611, 237] width 92 height 21
click at [573, 234] on img at bounding box center [574, 236] width 19 height 19
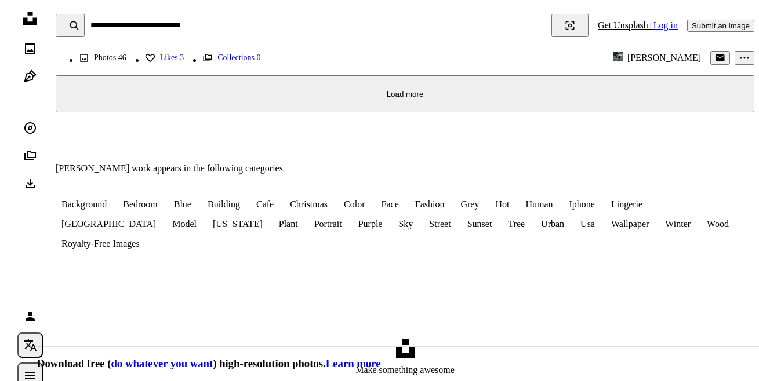
scroll to position [2296, 0]
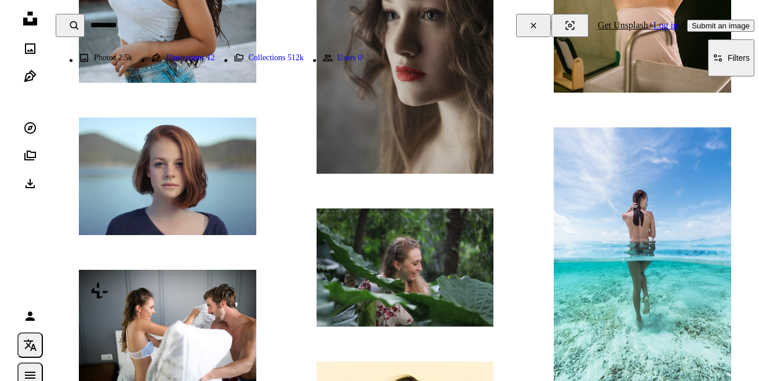
scroll to position [1658, 0]
